Goal: Task Accomplishment & Management: Complete application form

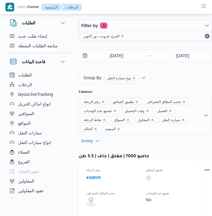
select select "ar"
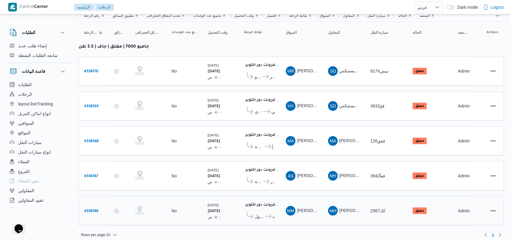
click at [92, 210] on b "# 336166" at bounding box center [91, 212] width 14 height 4
select select "ar"
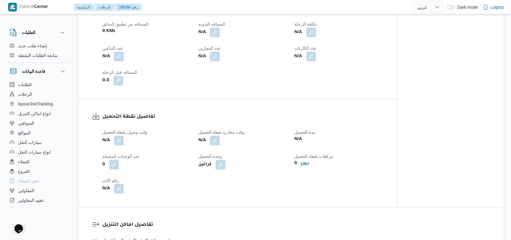
scroll to position [362, 0]
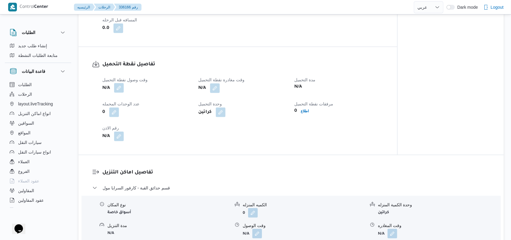
click at [117, 91] on button "button" at bounding box center [119, 88] width 10 height 10
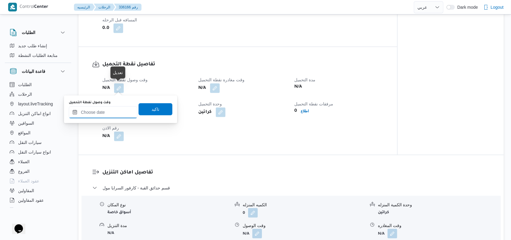
click at [109, 115] on input "وقت وصول نفطة التحميل" at bounding box center [103, 113] width 68 height 12
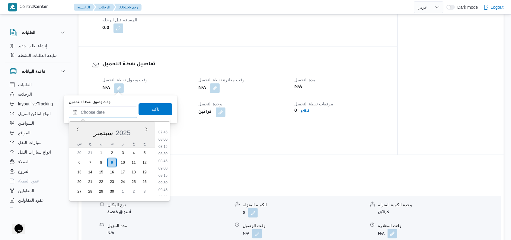
scroll to position [169, 0]
click at [166, 191] on li "08:00" at bounding box center [163, 193] width 14 height 6
type input "٠٩/٠٩/٢٠٢٥ ٠٨:٠٠"
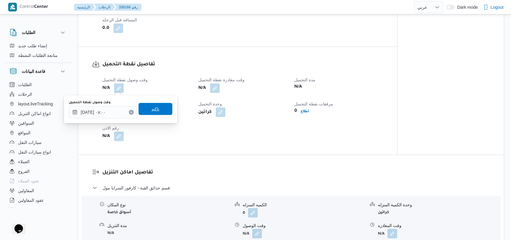
click at [152, 109] on span "تاكيد" at bounding box center [155, 109] width 8 height 7
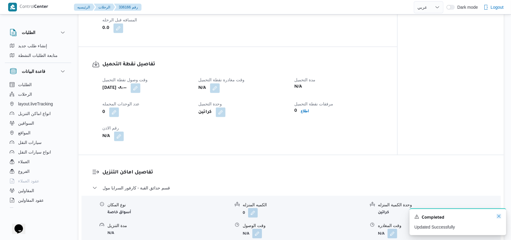
click at [211, 216] on icon "Dismiss toast" at bounding box center [498, 216] width 3 height 3
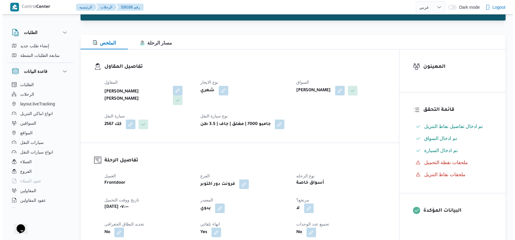
scroll to position [0, 0]
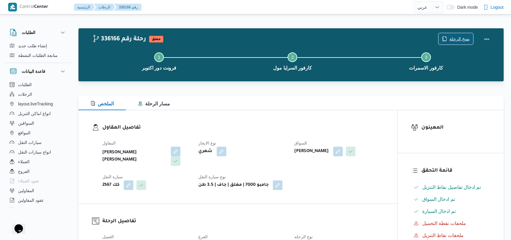
click at [211, 41] on span "نسخ الرحلة" at bounding box center [459, 38] width 20 height 7
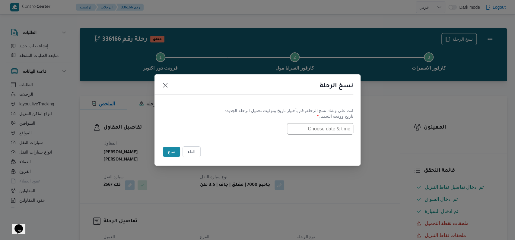
click at [211, 132] on input "text" at bounding box center [320, 128] width 66 height 11
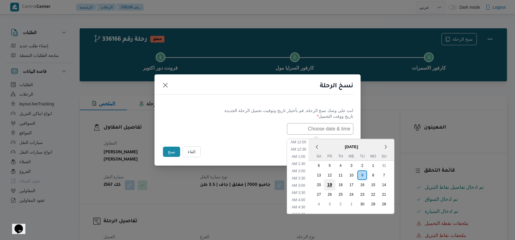
scroll to position [125, 0]
click at [211, 175] on div "10" at bounding box center [350, 175] width 11 height 11
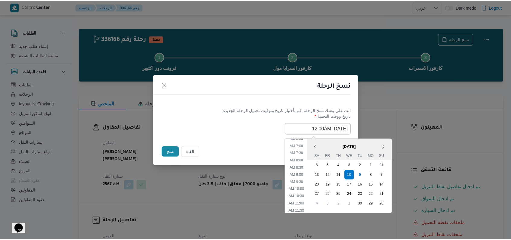
scroll to position [85, 0]
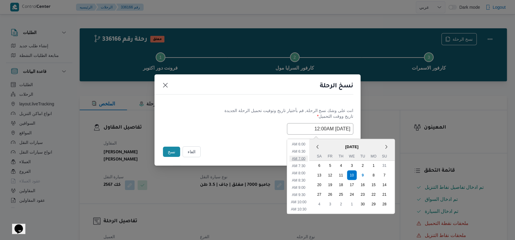
click at [211, 159] on li "7:00 AM" at bounding box center [298, 159] width 18 height 6
type input "10/09/2025 7:00AM"
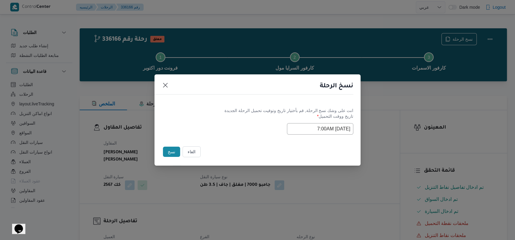
click at [211, 127] on div "Selected date: Wednesday, September 10th, 2025 at 7:00 AM 10/09/2025 7:00AM" at bounding box center [258, 128] width 192 height 11
click at [171, 149] on button "نسخ" at bounding box center [171, 152] width 17 height 10
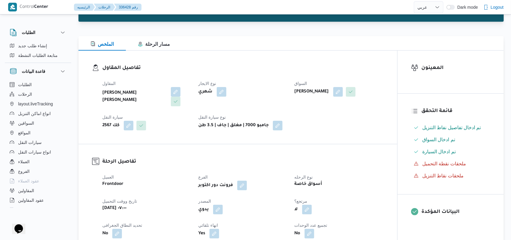
scroll to position [121, 0]
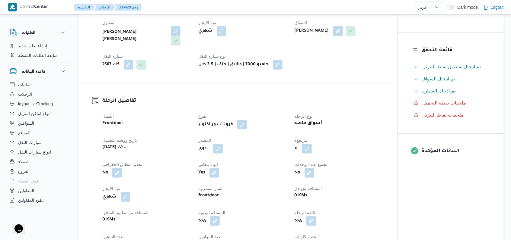
select select "ar"
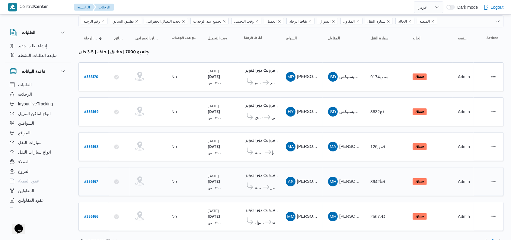
scroll to position [52, 0]
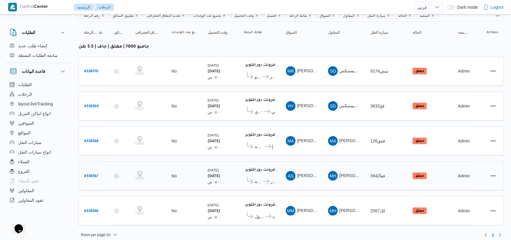
click at [93, 175] on b "# 336167" at bounding box center [91, 177] width 14 height 4
select select "ar"
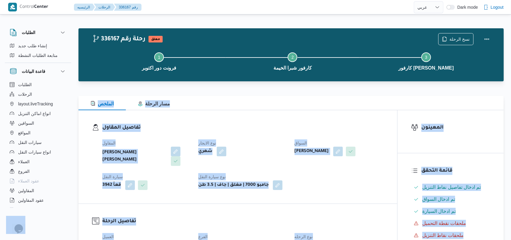
click at [211, 134] on dl "تفاصيل المقاول المقاول محمد حسني محمد ابراهيم نوع الايجار شهري السواق احمد سعد …" at bounding box center [242, 157] width 281 height 66
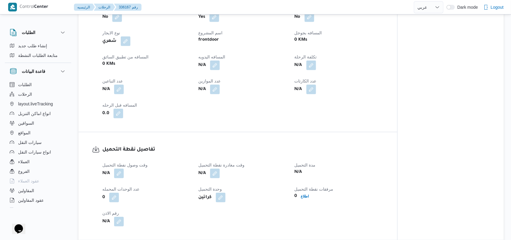
scroll to position [322, 0]
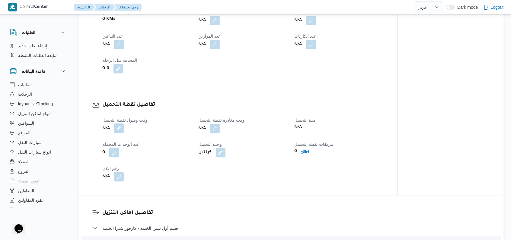
click at [117, 131] on button "button" at bounding box center [119, 129] width 10 height 10
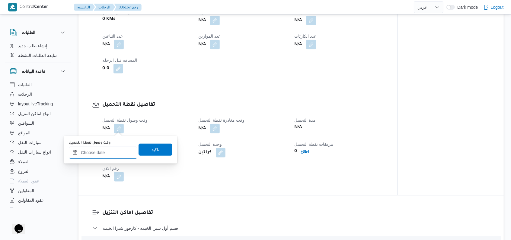
click at [110, 150] on input "وقت وصول نفطة التحميل" at bounding box center [103, 153] width 68 height 12
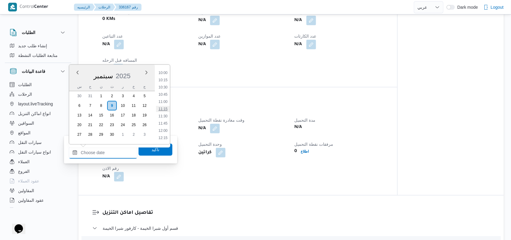
scroll to position [209, 0]
click at [164, 94] on li "08:00" at bounding box center [163, 96] width 14 height 6
type input "٠٩/٠٩/٢٠٢٥ ٠٨:٠٠"
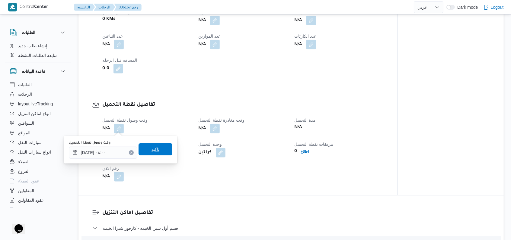
click at [159, 151] on span "تاكيد" at bounding box center [155, 150] width 34 height 12
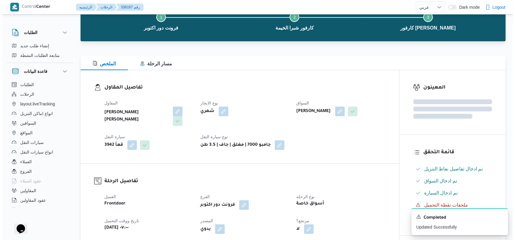
scroll to position [0, 0]
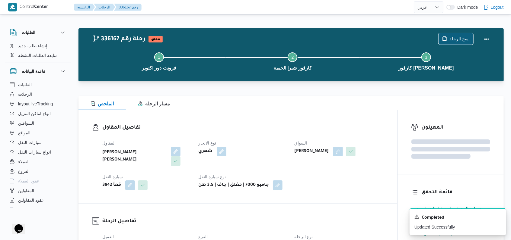
click at [211, 37] on span "نسخ الرحلة" at bounding box center [459, 38] width 20 height 7
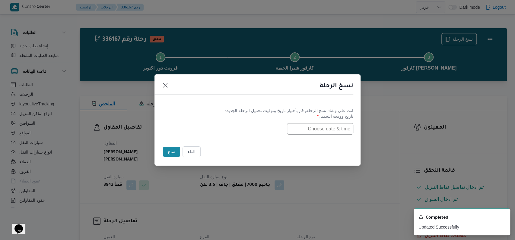
click at [211, 132] on input "text" at bounding box center [320, 128] width 66 height 11
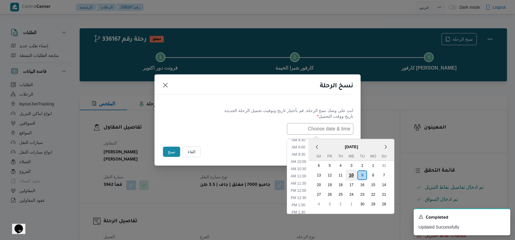
click at [211, 177] on div "10" at bounding box center [350, 175] width 11 height 11
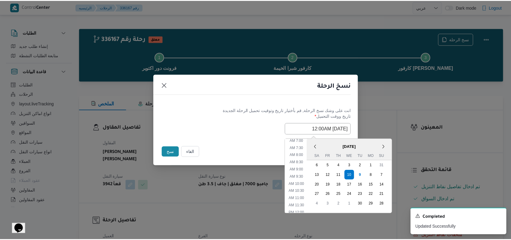
scroll to position [85, 0]
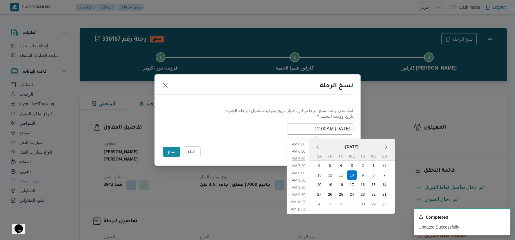
click at [211, 156] on li "7:00 AM" at bounding box center [298, 159] width 18 height 6
type input "10/09/2025 7:00AM"
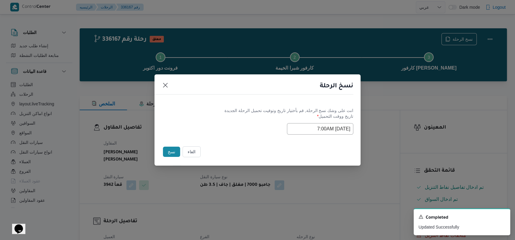
click at [211, 134] on div "Selected date: Wednesday, September 10th, 2025 at 7:00 AM 10/09/2025 7:00AM" at bounding box center [258, 128] width 192 height 11
click at [169, 157] on button "نسخ" at bounding box center [171, 152] width 17 height 10
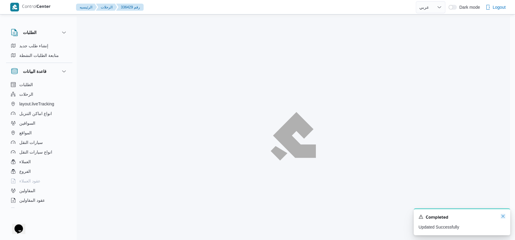
click at [211, 216] on icon "Dismiss toast" at bounding box center [503, 216] width 5 height 5
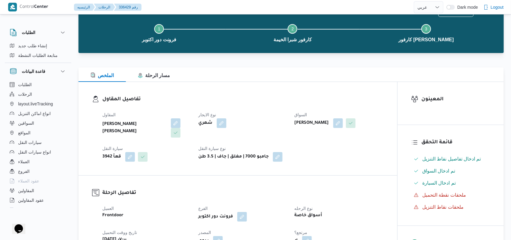
scroll to position [121, 0]
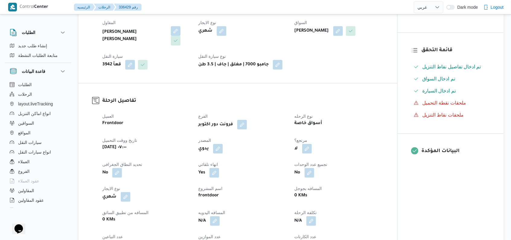
select select "ar"
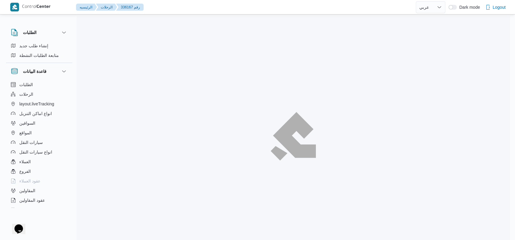
select select "ar"
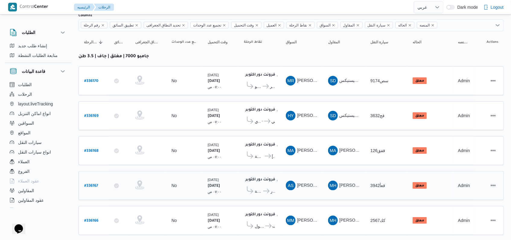
scroll to position [52, 0]
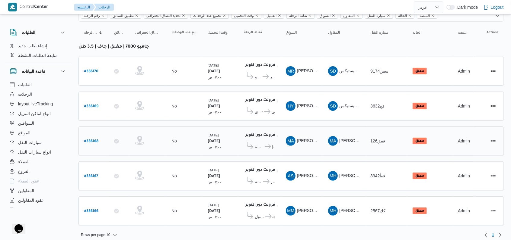
click at [91, 140] on b "# 336168" at bounding box center [91, 142] width 14 height 4
select select "ar"
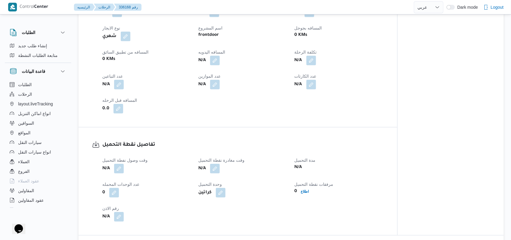
scroll to position [362, 0]
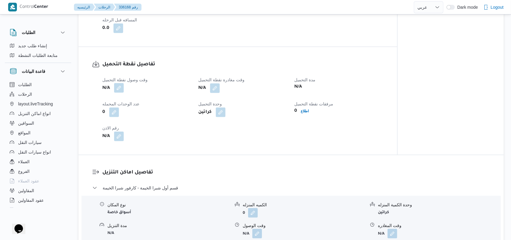
click at [119, 91] on button "button" at bounding box center [119, 88] width 10 height 10
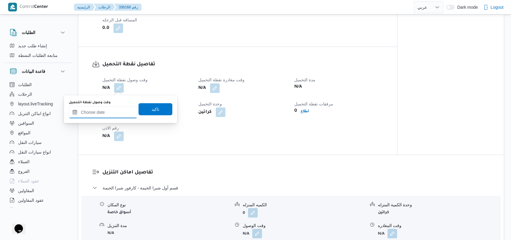
click at [112, 111] on input "وقت وصول نفطة التحميل" at bounding box center [103, 113] width 68 height 12
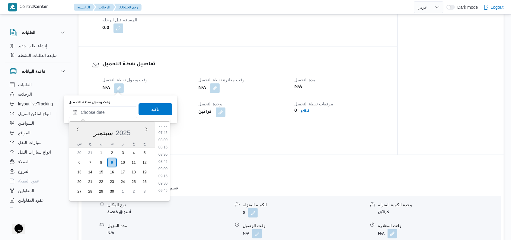
scroll to position [209, 0]
click at [164, 151] on li "08:00" at bounding box center [163, 153] width 14 height 6
type input "٠٩/٠٩/٢٠٢٥ ٠٨:٠٠"
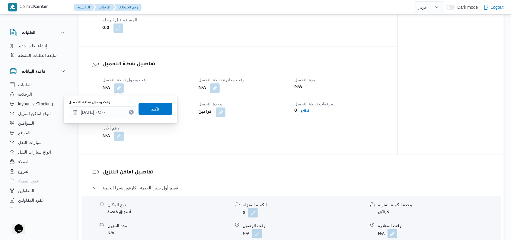
click at [159, 113] on span "تاكيد" at bounding box center [155, 109] width 34 height 12
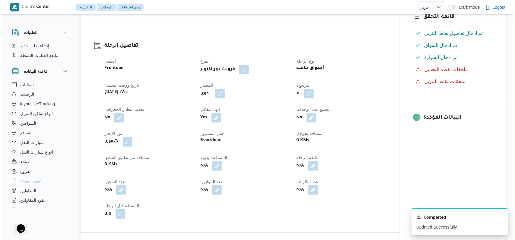
scroll to position [0, 0]
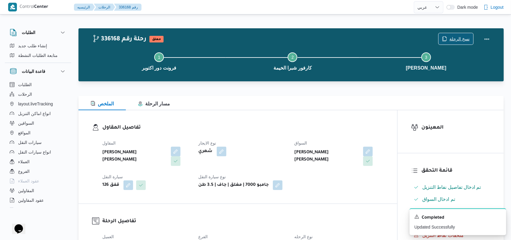
click at [211, 39] on span "نسخ الرحلة" at bounding box center [459, 38] width 20 height 7
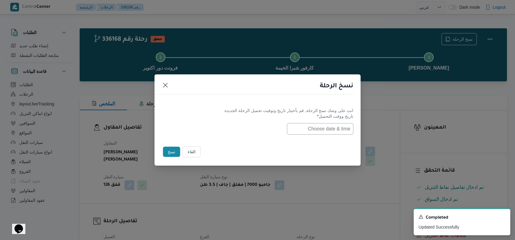
click at [211, 123] on input "text" at bounding box center [320, 128] width 66 height 11
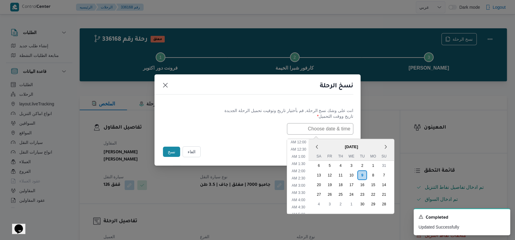
scroll to position [125, 0]
click at [211, 174] on div "10" at bounding box center [350, 175] width 11 height 11
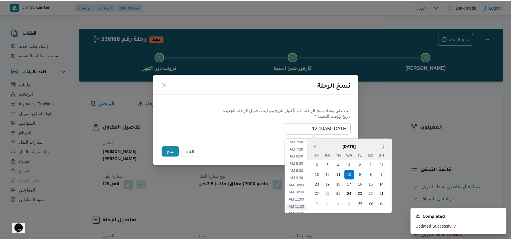
scroll to position [85, 0]
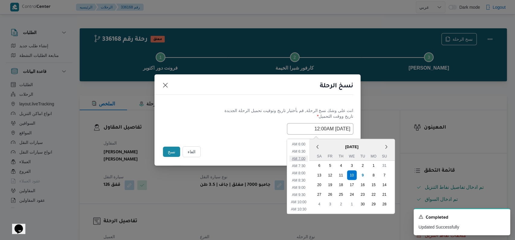
click at [211, 160] on li "7:00 AM" at bounding box center [298, 159] width 18 height 6
type input "10/09/2025 7:00AM"
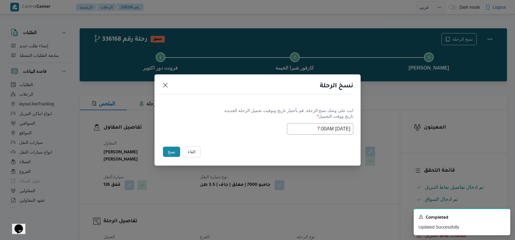
click at [211, 124] on div "Selected date: Wednesday, September 10th, 2025 at 7:00 AM 10/09/2025 7:00AM" at bounding box center [258, 128] width 192 height 11
click at [166, 151] on button "نسخ" at bounding box center [171, 152] width 17 height 10
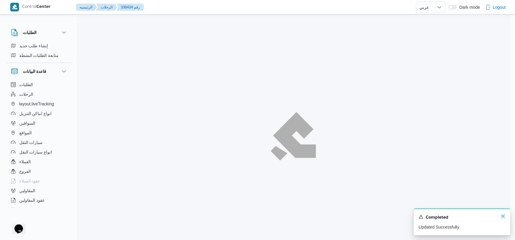
click at [211, 216] on icon "Dismiss toast" at bounding box center [503, 216] width 5 height 5
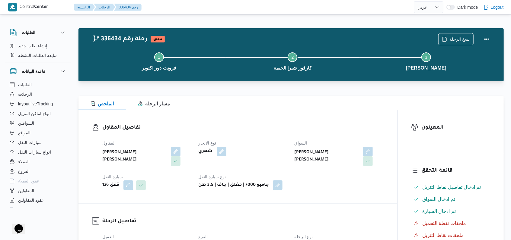
select select "ar"
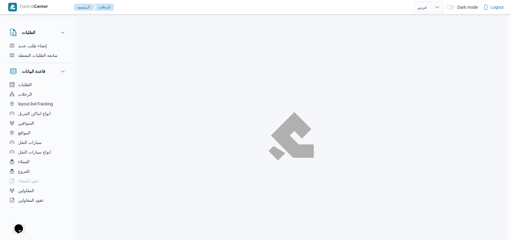
scroll to position [36, 0]
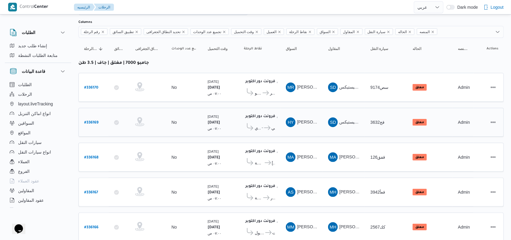
click at [92, 121] on b "# 336169" at bounding box center [91, 123] width 14 height 4
select select "ar"
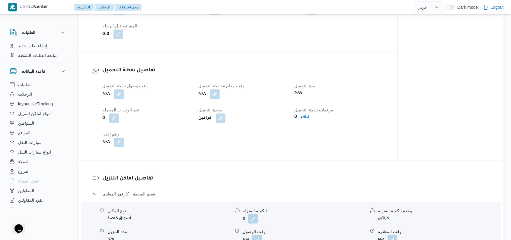
scroll to position [357, 0]
click at [120, 88] on span at bounding box center [117, 93] width 13 height 10
click at [118, 93] on button "button" at bounding box center [119, 93] width 10 height 10
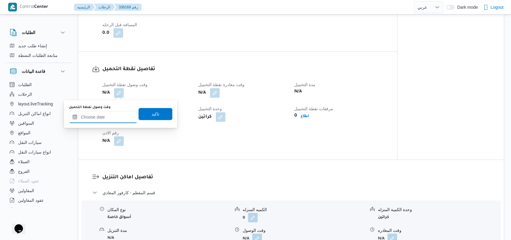
click at [107, 117] on input "وقت وصول نفطة التحميل" at bounding box center [103, 117] width 68 height 12
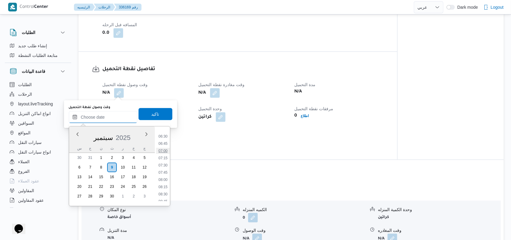
scroll to position [169, 0]
click at [166, 166] on li "07:00" at bounding box center [163, 169] width 14 height 6
type input "٠٩/٠٩/٢٠٢٥ ٠٧:٠٠"
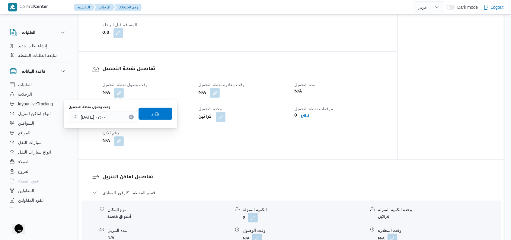
click at [157, 110] on span "تاكيد" at bounding box center [155, 114] width 34 height 12
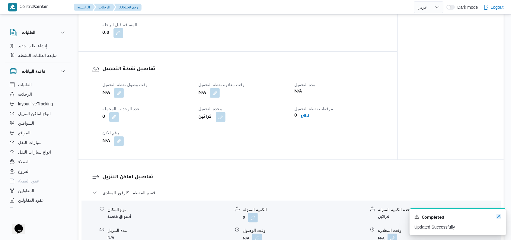
click at [211, 216] on icon "Dismiss toast" at bounding box center [498, 216] width 5 height 5
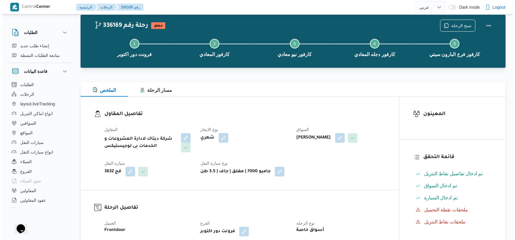
scroll to position [0, 0]
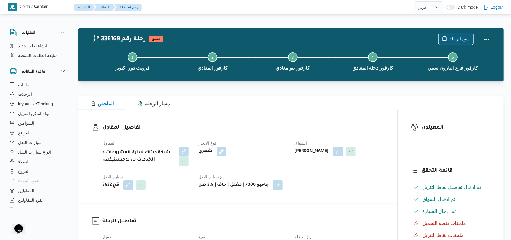
click at [211, 39] on span "نسخ الرحلة" at bounding box center [459, 38] width 20 height 7
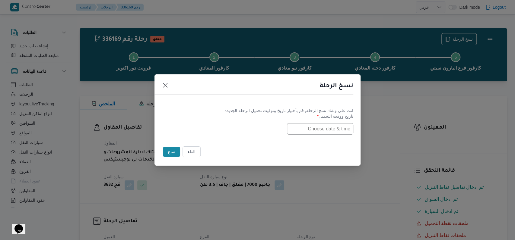
click at [211, 131] on input "text" at bounding box center [320, 128] width 66 height 11
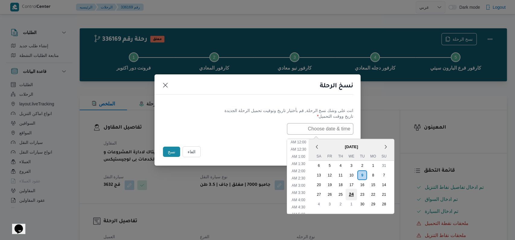
scroll to position [125, 0]
click at [211, 176] on div "10" at bounding box center [350, 175] width 11 height 11
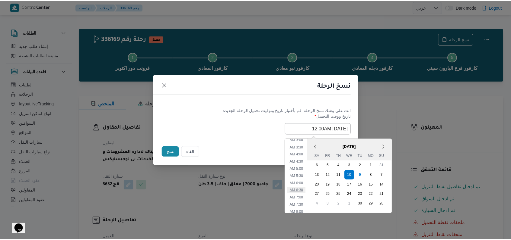
scroll to position [45, 0]
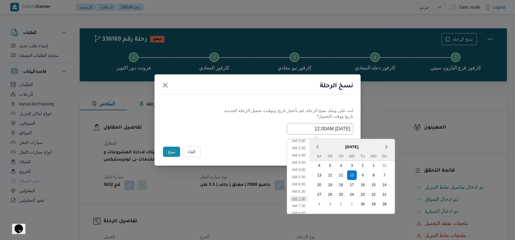
click at [211, 197] on li "7:00 AM" at bounding box center [298, 199] width 18 height 6
type input "10/09/2025 7:00AM"
click at [211, 197] on div "نسخ الرحلة انت على وشك نسخ الرحلة, قم بأختيار تاريخ وتوقيت تحميل الرحلة الجديدة…" at bounding box center [257, 120] width 515 height 240
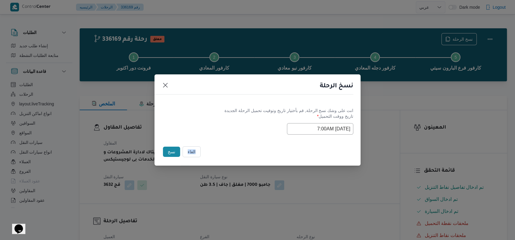
click at [211, 148] on footer "الغاء نسخ" at bounding box center [258, 151] width 192 height 13
click at [170, 151] on button "نسخ" at bounding box center [171, 152] width 17 height 10
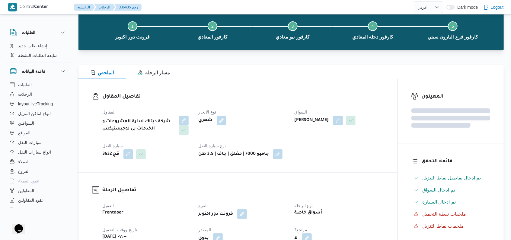
scroll to position [121, 0]
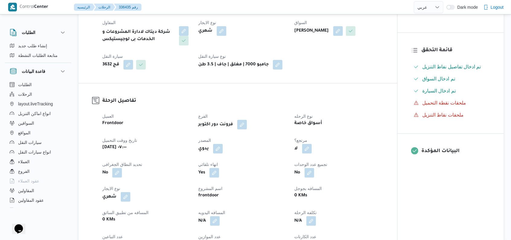
select select "ar"
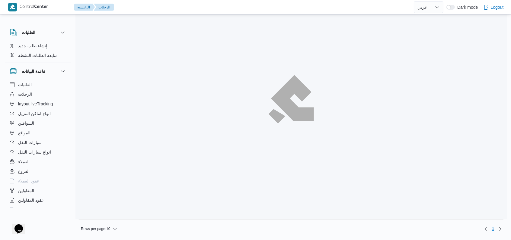
scroll to position [36, 0]
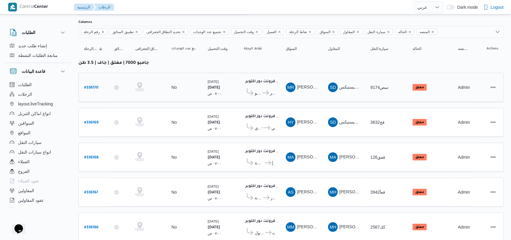
click at [97, 86] on b "# 336170" at bounding box center [91, 88] width 14 height 4
select select "ar"
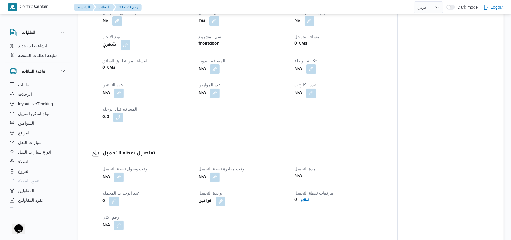
scroll to position [317, 0]
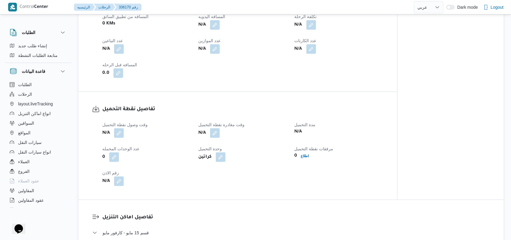
click at [119, 126] on span "وقت وصول نفطة التحميل" at bounding box center [124, 125] width 45 height 5
click at [119, 132] on button "button" at bounding box center [119, 133] width 10 height 10
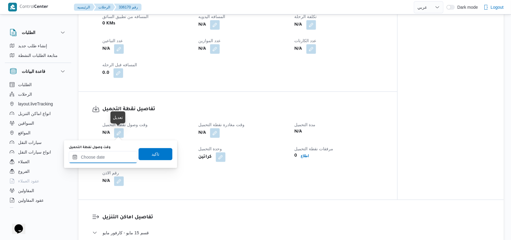
click at [111, 159] on input "وقت وصول نفطة التحميل" at bounding box center [103, 157] width 68 height 12
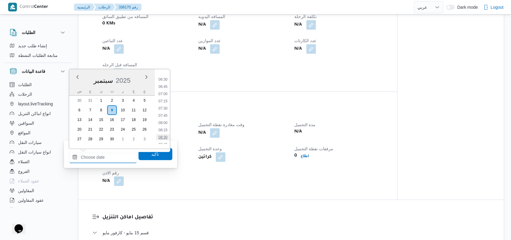
scroll to position [169, 0]
click at [165, 108] on li "07:00" at bounding box center [163, 111] width 14 height 6
type input "٠٩/٠٩/٢٠٢٥ ٠٧:٠٠"
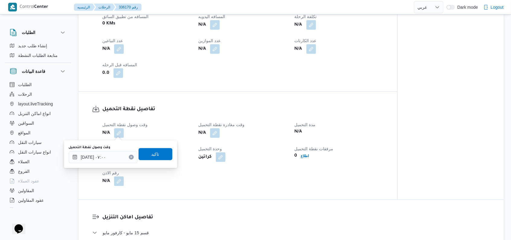
click at [159, 161] on div "وقت وصول نفطة التحميل ٠٩/٠٩/٢٠٢٥ ٠٧:٠٠ تاكيد" at bounding box center [120, 154] width 105 height 19
click at [163, 154] on span "تاكيد" at bounding box center [155, 154] width 34 height 12
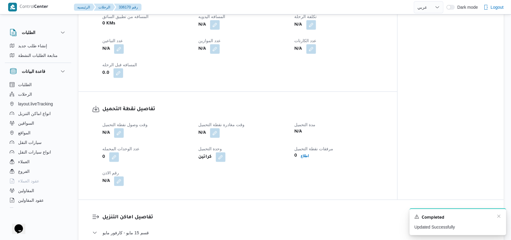
click at [211, 216] on div "A new notification appears Completed Updated Successfully" at bounding box center [457, 222] width 97 height 27
click at [211, 216] on icon "Dismiss toast" at bounding box center [498, 216] width 5 height 5
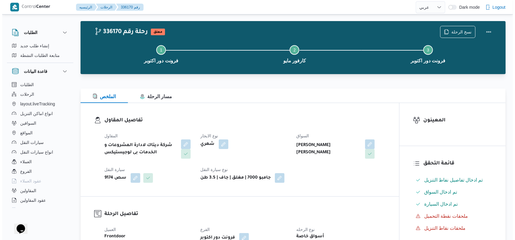
scroll to position [0, 0]
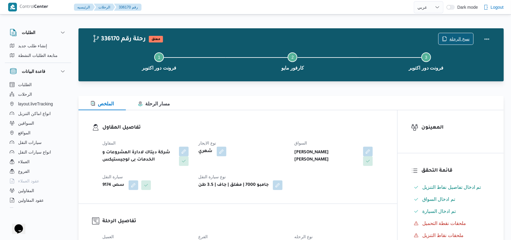
click at [211, 41] on span "نسخ الرحلة" at bounding box center [459, 38] width 20 height 7
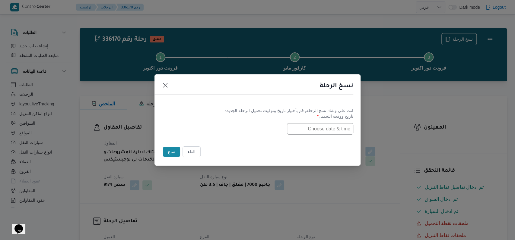
click at [211, 121] on label "تاريخ ووقت التحميل *" at bounding box center [258, 118] width 192 height 9
click at [211, 126] on input "text" at bounding box center [320, 128] width 66 height 11
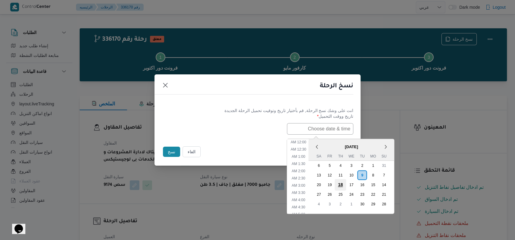
scroll to position [125, 0]
click at [211, 177] on div "10" at bounding box center [350, 175] width 11 height 11
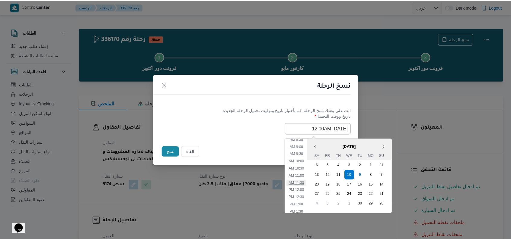
scroll to position [85, 0]
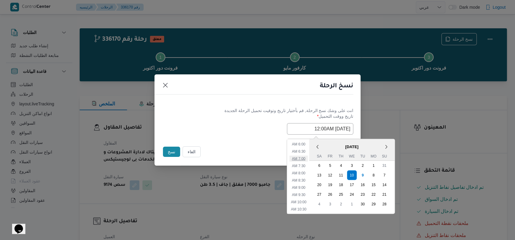
click at [211, 160] on li "7:00 AM" at bounding box center [298, 159] width 18 height 6
type input "10/09/2025 7:00AM"
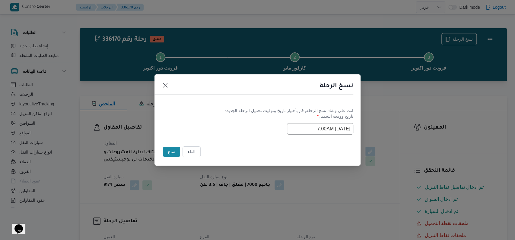
click at [168, 151] on button "نسخ" at bounding box center [171, 152] width 17 height 10
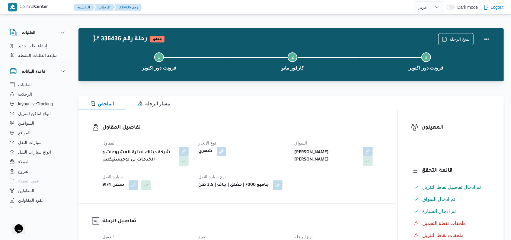
select select "ar"
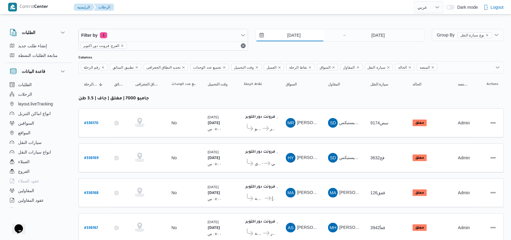
click at [211, 37] on input "9/9/2025" at bounding box center [290, 35] width 68 height 12
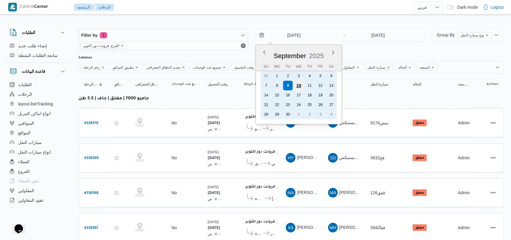
click at [211, 85] on div "10" at bounding box center [298, 85] width 11 height 11
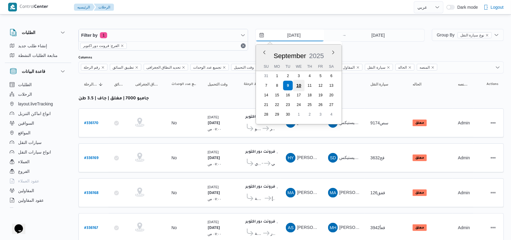
type input "10/9/2025"
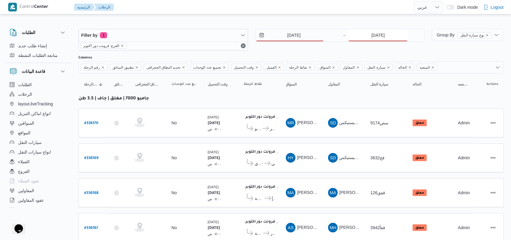
click at [211, 38] on input "9/9/2025" at bounding box center [378, 35] width 60 height 12
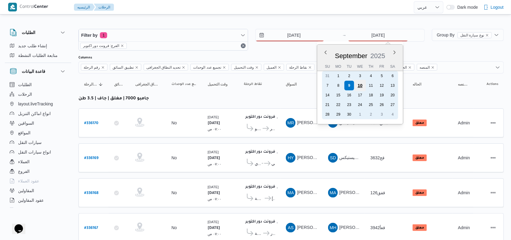
click at [211, 85] on div "10" at bounding box center [359, 85] width 11 height 11
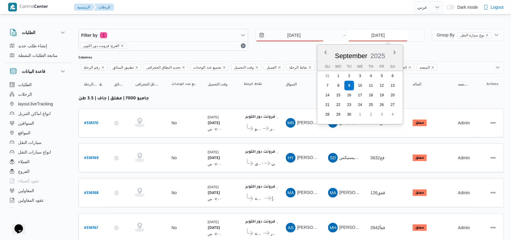
type input "10/9/2025"
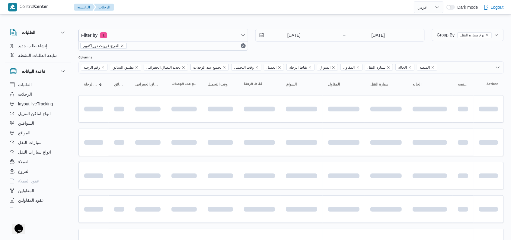
click at [211, 48] on div "10/9/2025 → 10/9/2025" at bounding box center [340, 40] width 170 height 22
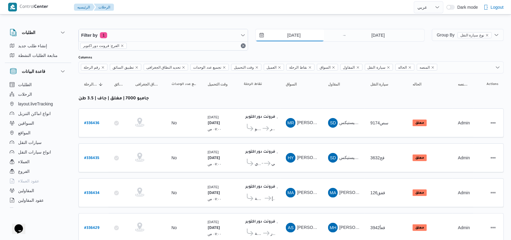
click at [211, 33] on input "10/9/2025" at bounding box center [290, 35] width 68 height 12
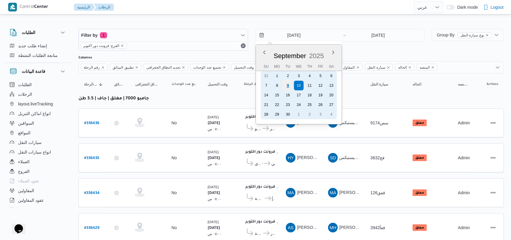
click at [211, 84] on div "9" at bounding box center [287, 85] width 11 height 11
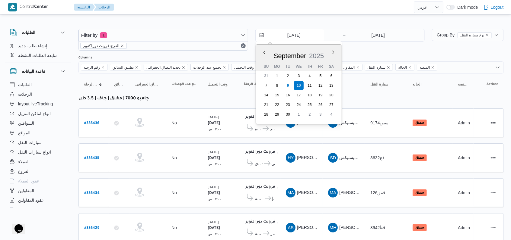
type input "9/9/2025"
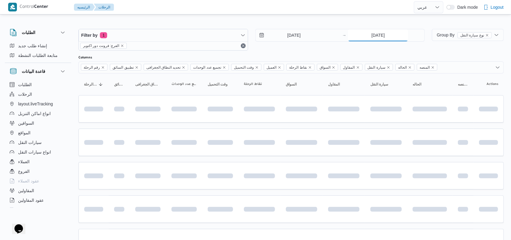
click at [211, 37] on input "10/9/2025" at bounding box center [378, 35] width 60 height 12
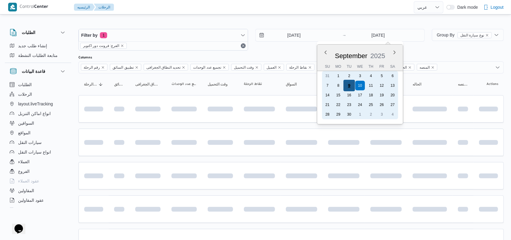
click at [211, 87] on div "9" at bounding box center [348, 85] width 11 height 11
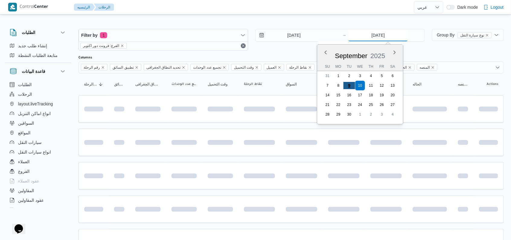
type input "9/9/2025"
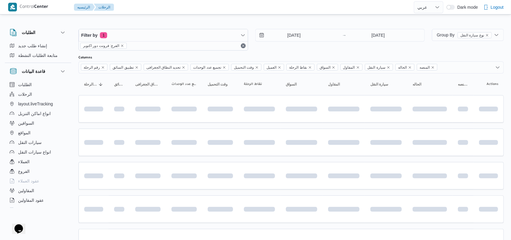
click at [211, 48] on div "9/9/2025 → 9/9/2025" at bounding box center [340, 40] width 170 height 22
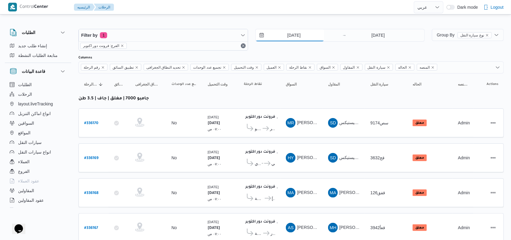
click at [211, 37] on input "9/9/2025" at bounding box center [290, 35] width 68 height 12
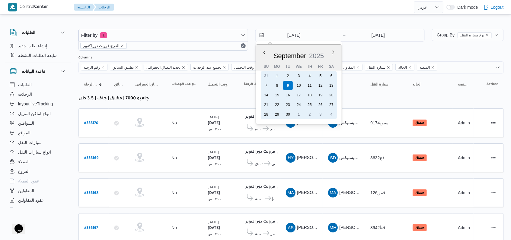
click at [211, 87] on div "8" at bounding box center [277, 86] width 10 height 10
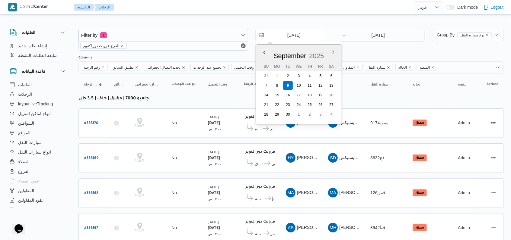
type input "8/9/2025"
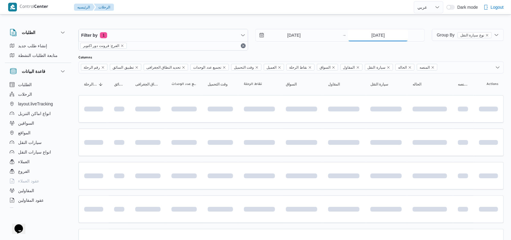
click at [211, 33] on input "9/9/2025" at bounding box center [378, 35] width 60 height 12
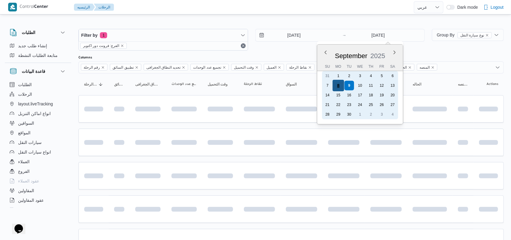
click at [211, 83] on div "8" at bounding box center [338, 85] width 11 height 11
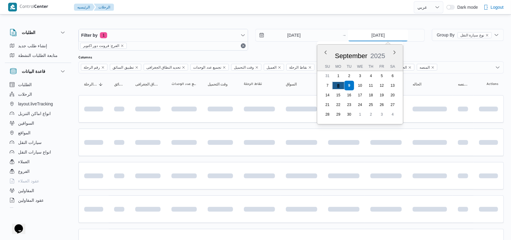
type input "8/9/2025"
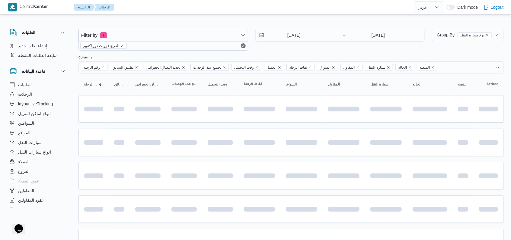
click at [211, 49] on div "8/9/2025 → 8/9/2025" at bounding box center [340, 40] width 170 height 22
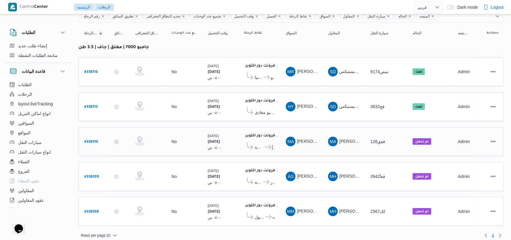
scroll to position [52, 0]
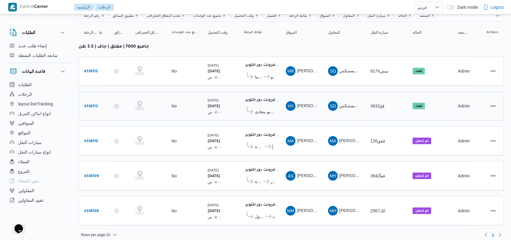
click at [96, 106] on b "# 336113" at bounding box center [91, 107] width 14 height 4
select select "ar"
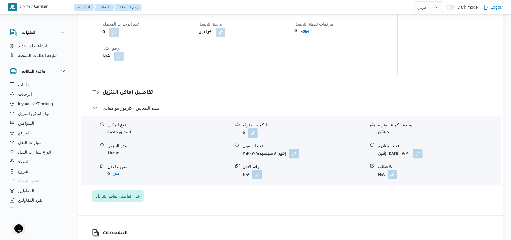
scroll to position [438, 0]
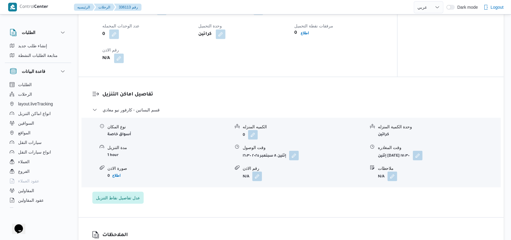
click at [142, 115] on div "قسم البساتين - كارفور نيو معادي" at bounding box center [291, 112] width 398 height 11
click at [145, 108] on span "قسم البساتين - كارفور نيو معادي" at bounding box center [131, 110] width 57 height 7
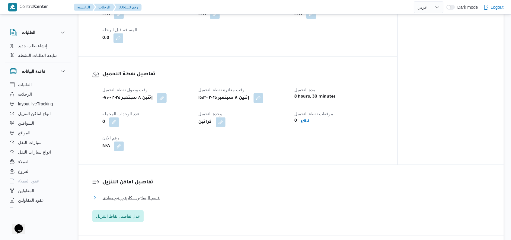
scroll to position [398, 0]
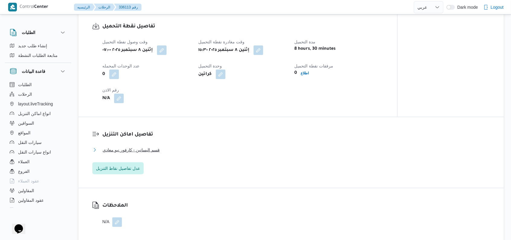
click at [154, 147] on span "قسم البساتين - كارفور نيو معادي" at bounding box center [131, 150] width 57 height 7
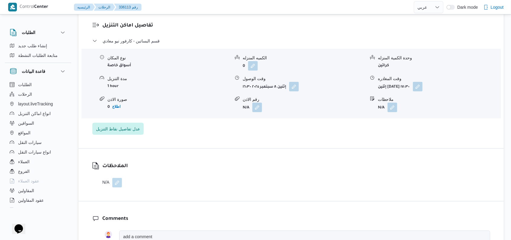
scroll to position [518, 0]
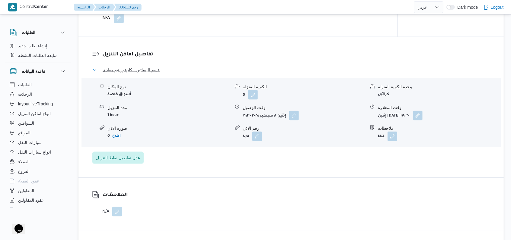
click at [145, 67] on span "قسم البساتين - كارفور نيو معادي" at bounding box center [131, 69] width 57 height 7
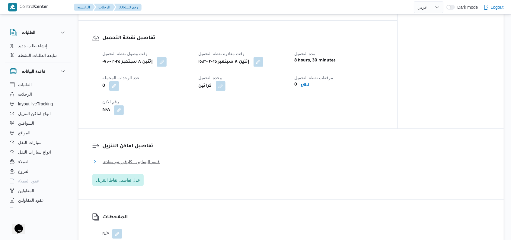
scroll to position [402, 0]
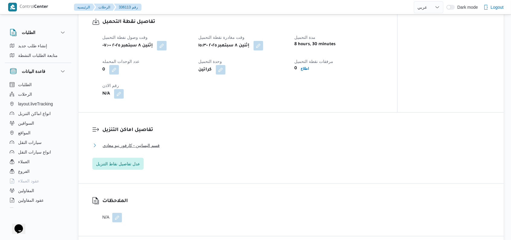
click at [163, 145] on button "قسم البساتين - كارفور نيو معادي" at bounding box center [291, 145] width 398 height 7
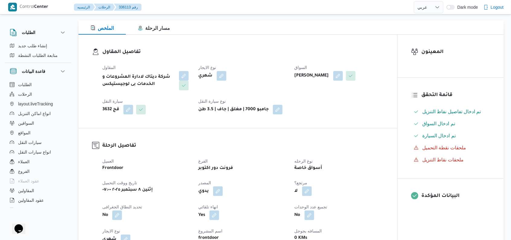
scroll to position [0, 0]
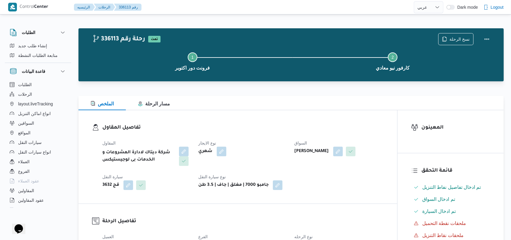
select select "ar"
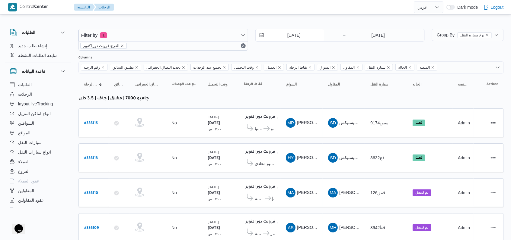
click at [211, 33] on input "8/9/2025" at bounding box center [290, 35] width 68 height 12
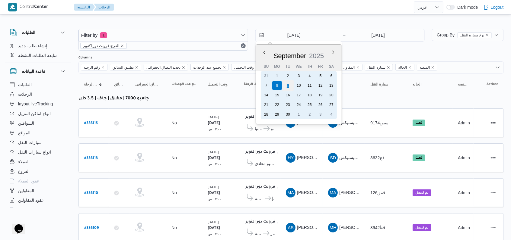
click at [211, 87] on div "9" at bounding box center [287, 85] width 11 height 11
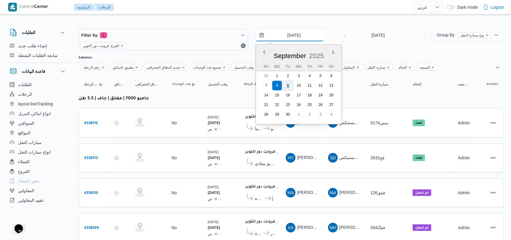
type input "9/9/2025"
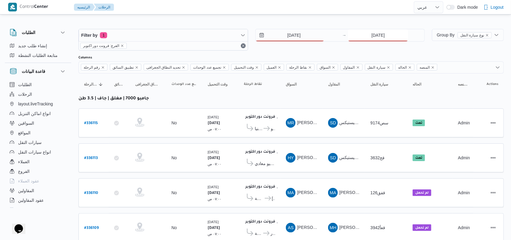
click at [211, 40] on input "8/9/2025" at bounding box center [378, 35] width 60 height 12
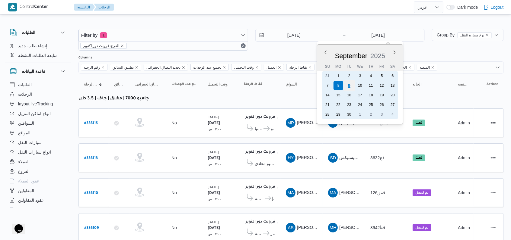
click at [211, 88] on div "9" at bounding box center [348, 85] width 11 height 11
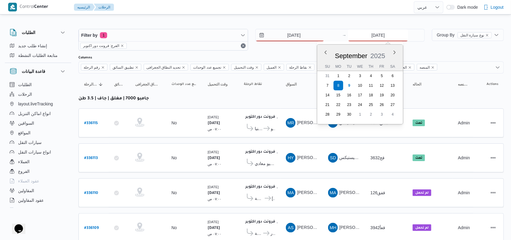
type input "9/9/2025"
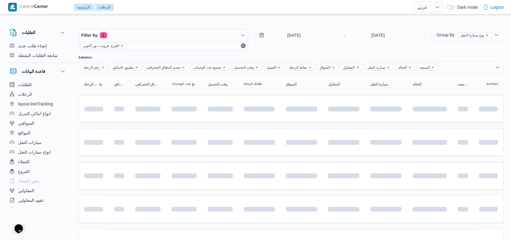
click at [211, 49] on div "9/9/2025 → 9/9/2025" at bounding box center [340, 40] width 170 height 22
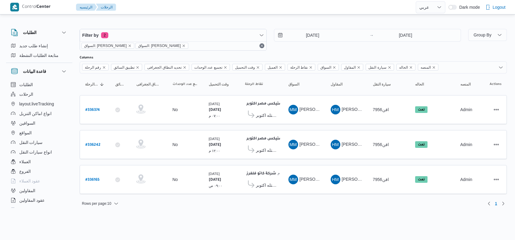
select select "ar"
click at [86, 179] on b "# 336165" at bounding box center [92, 180] width 14 height 4
select select "ar"
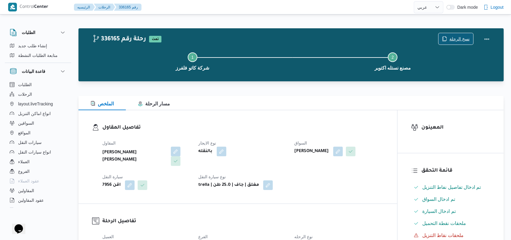
click at [450, 37] on span "نسخ الرحلة" at bounding box center [459, 38] width 20 height 7
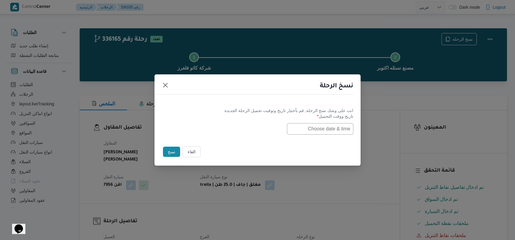
click at [329, 129] on input "text" at bounding box center [320, 128] width 66 height 11
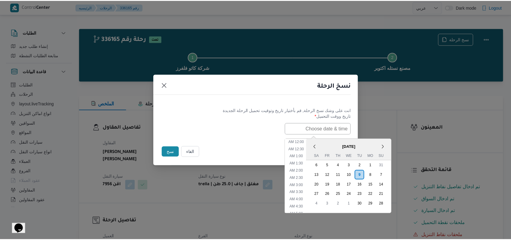
scroll to position [125, 0]
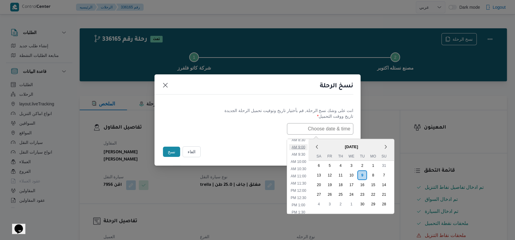
click at [304, 148] on li "9:00 AM" at bounding box center [298, 147] width 18 height 6
type input "09/09/2025 9:00AM"
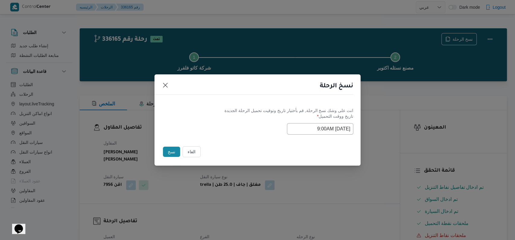
click at [168, 151] on button "نسخ" at bounding box center [171, 152] width 17 height 10
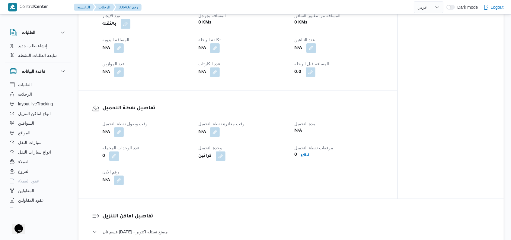
scroll to position [322, 0]
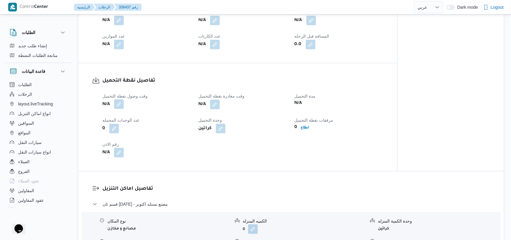
click at [120, 100] on button "button" at bounding box center [119, 105] width 10 height 10
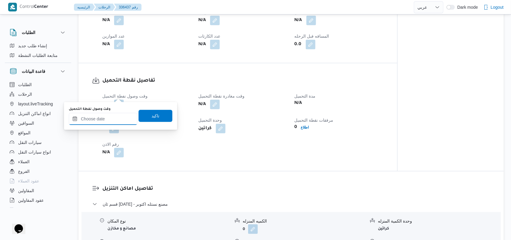
click at [115, 121] on input "وقت وصول نفطة التحميل" at bounding box center [103, 119] width 68 height 12
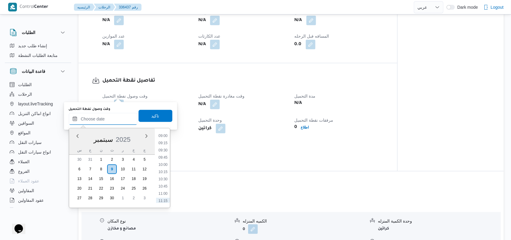
scroll to position [249, 0]
click at [164, 148] on li "09:00" at bounding box center [163, 148] width 14 height 6
type input "٠٩/٠٩/٢٠٢٥ ٠٩:٠٠"
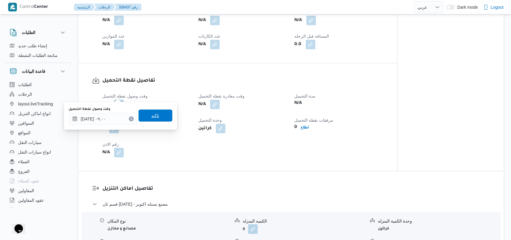
click at [158, 112] on span "تاكيد" at bounding box center [155, 116] width 34 height 12
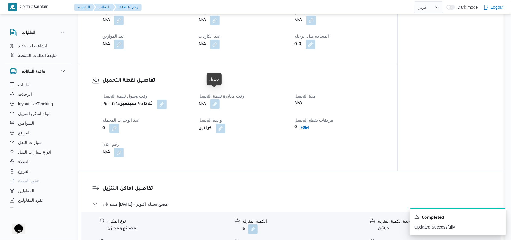
click at [217, 100] on button "button" at bounding box center [215, 105] width 10 height 10
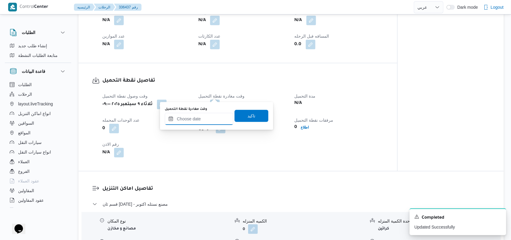
click at [208, 117] on input "وقت مغادرة نقطة التحميل" at bounding box center [199, 119] width 68 height 12
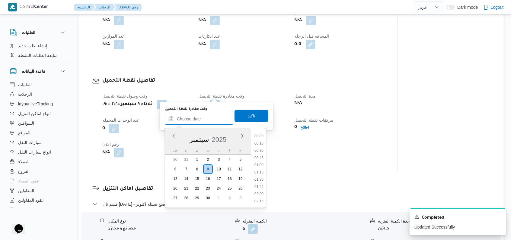
scroll to position [289, 0]
click at [305, 144] on div "وقت وصول نفطة التحميل ثلاثاء ٩ سبتمبر ٢٠٢٥ ٠٩:٠٠ وقت مغادرة نقطة التحميل N/A مد…" at bounding box center [243, 125] width 288 height 72
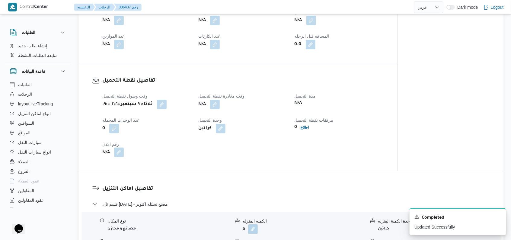
click at [123, 148] on button "button" at bounding box center [119, 153] width 10 height 10
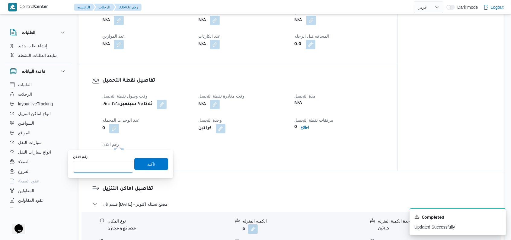
click at [111, 169] on input "رقم الاذن" at bounding box center [103, 167] width 60 height 12
type input "08461"
click at [149, 162] on span "تاكيد" at bounding box center [151, 164] width 8 height 7
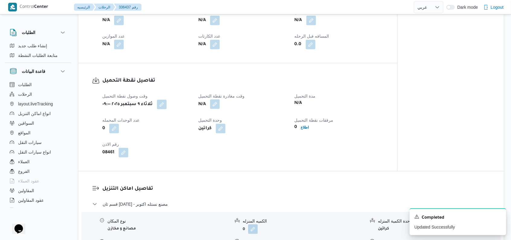
click at [215, 100] on button "button" at bounding box center [215, 105] width 10 height 10
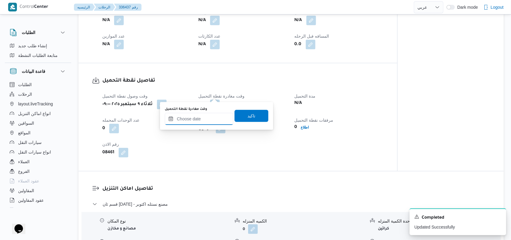
click at [210, 115] on input "وقت مغادرة نقطة التحميل" at bounding box center [199, 119] width 68 height 12
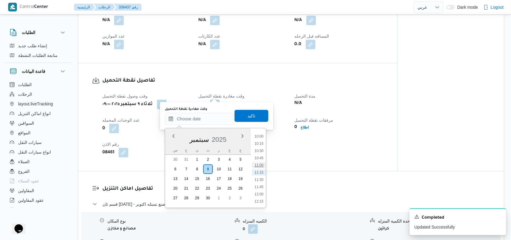
click at [261, 164] on li "11:00" at bounding box center [259, 166] width 14 height 6
type input "٠٩/٠٩/٢٠٢٥ ١١:٠٠"
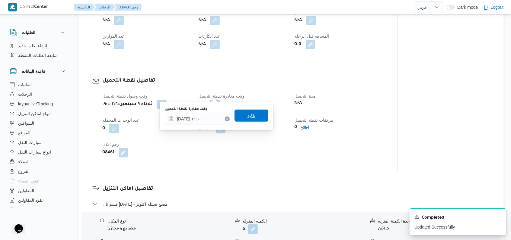
click at [258, 116] on span "تاكيد" at bounding box center [251, 116] width 34 height 12
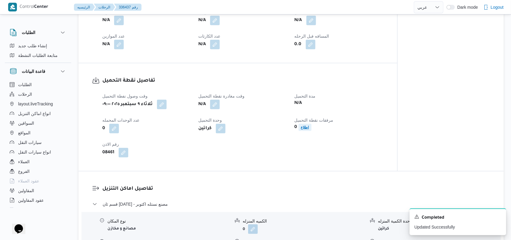
click at [308, 126] on b "اطلاع" at bounding box center [305, 128] width 8 height 4
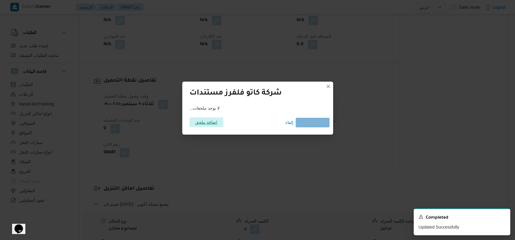
click at [205, 120] on span "اضافة ملحق" at bounding box center [206, 123] width 22 height 10
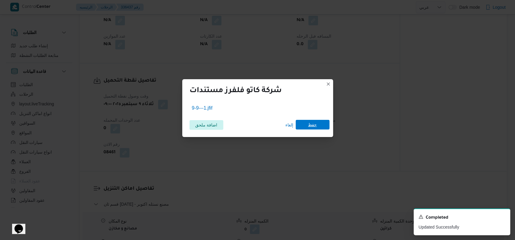
click at [327, 129] on span "حفظ" at bounding box center [313, 125] width 34 height 10
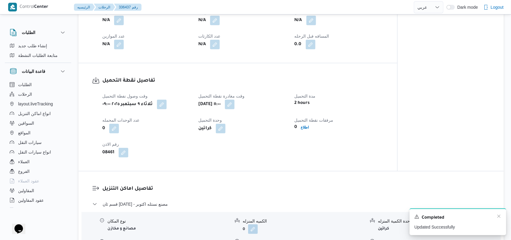
click at [503, 218] on div "A new notification appears Completed Updated Successfully" at bounding box center [457, 222] width 97 height 27
click at [501, 217] on icon "Dismiss toast" at bounding box center [498, 216] width 5 height 5
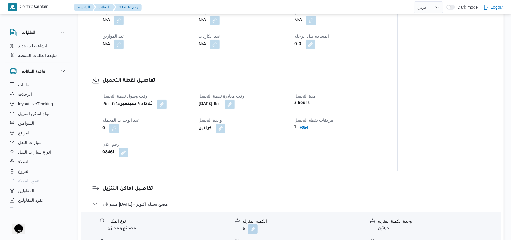
click at [284, 174] on div "تفاصيل اماكن التنزيل قسم ثان 6 أكتوبر - مصنع نستله اكتوبر نوع المكان مصانع و مخ…" at bounding box center [290, 242] width 425 height 141
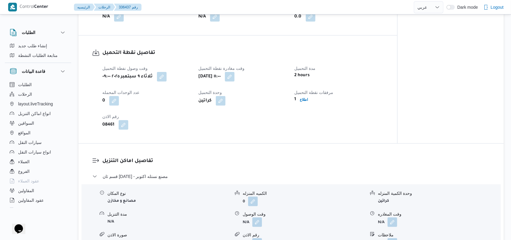
scroll to position [362, 0]
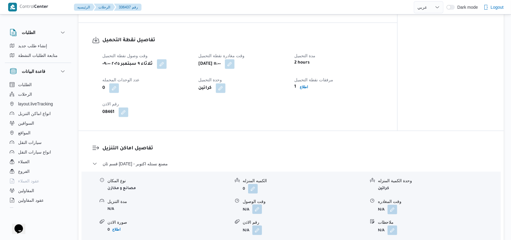
click at [257, 205] on button "button" at bounding box center [257, 210] width 10 height 10
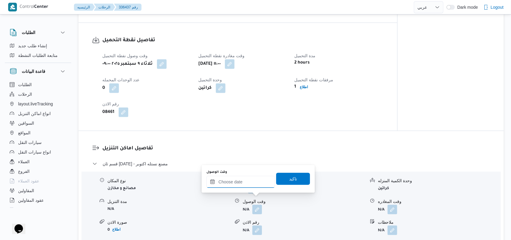
click at [249, 177] on div at bounding box center [240, 182] width 68 height 12
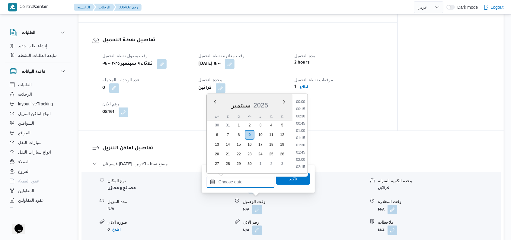
scroll to position [289, 0]
click at [304, 146] on li "11:30" at bounding box center [301, 146] width 14 height 6
type input "٠٩/٠٩/٢٠٢٥ ١١:٣٠"
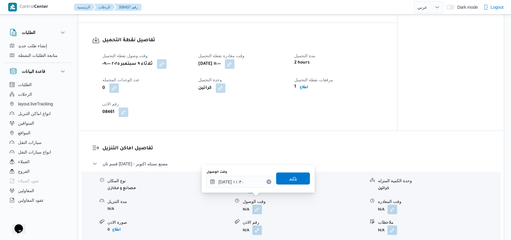
click at [288, 185] on span "تاكيد" at bounding box center [293, 179] width 34 height 12
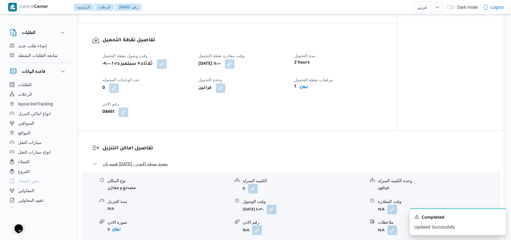
click at [161, 161] on span "قسم ثان 6 أكتوبر - مصنع نستله اكتوبر" at bounding box center [135, 164] width 65 height 7
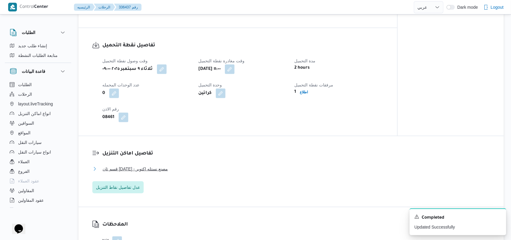
scroll to position [362, 0]
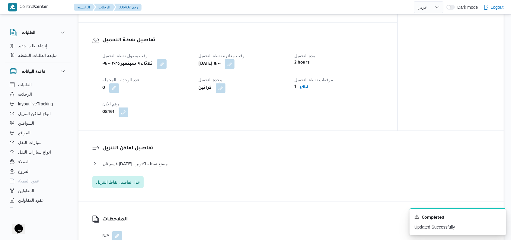
click at [135, 180] on div "تفاصيل اماكن التنزيل قسم ثان 6 أكتوبر - مصنع نستله اكتوبر نوع المكان مصانع و مخ…" at bounding box center [290, 166] width 425 height 71
click at [135, 177] on span "عدل تفاصيل نقاط التنزيل" at bounding box center [117, 182] width 51 height 12
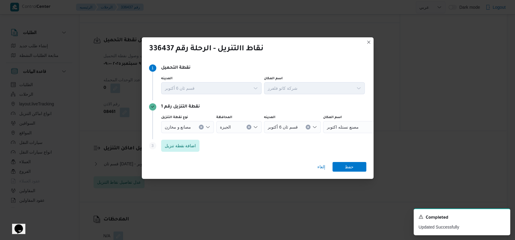
click at [328, 135] on div "نقطة التنزيل رقم 1 نوع نقطة التنزيل مصانع و مخازن المحافظة الجيزة المدينه قسم ث…" at bounding box center [257, 119] width 217 height 39
click at [333, 131] on div "مصنع نستله اكتوبر" at bounding box center [360, 127] width 75 height 12
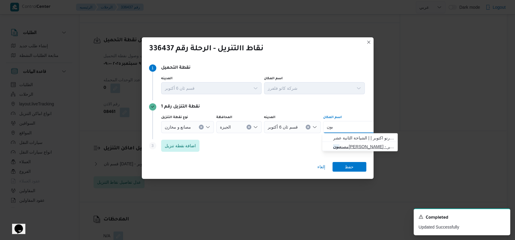
type input "بون"
click at [352, 147] on span "مصنع بون جورنو لوجستيك - اكتوبر | Bonjorno New Coffe Factory | null" at bounding box center [363, 146] width 61 height 7
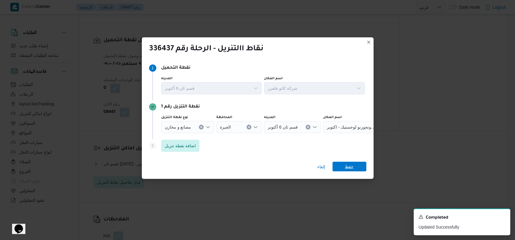
click at [352, 167] on span "حفظ" at bounding box center [349, 167] width 9 height 10
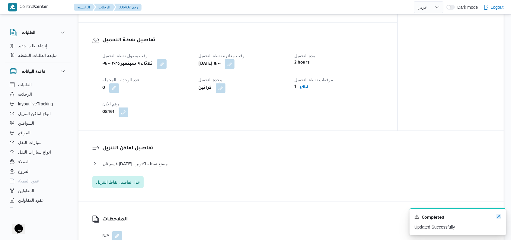
click at [499, 216] on icon "Dismiss toast" at bounding box center [498, 216] width 5 height 5
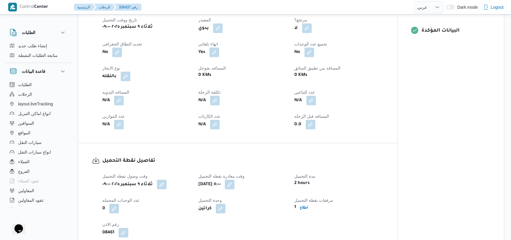
scroll to position [241, 0]
click at [122, 96] on button "button" at bounding box center [119, 101] width 10 height 10
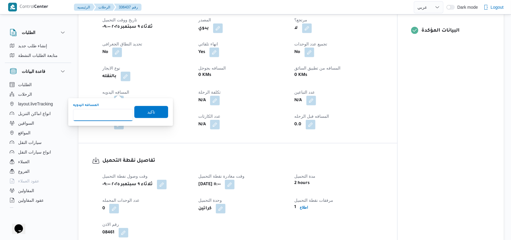
click at [107, 118] on input "المسافه اليدويه" at bounding box center [103, 115] width 60 height 12
type input "8"
click at [147, 109] on span "تاكيد" at bounding box center [151, 111] width 8 height 7
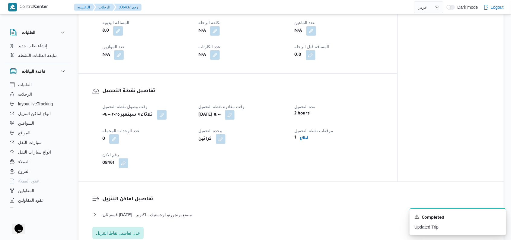
scroll to position [322, 0]
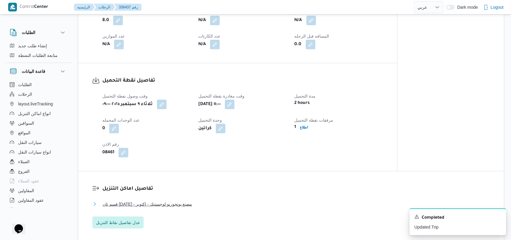
click at [167, 201] on span "قسم ثان 6 أكتوبر - مصنع بونجورنو لوجستيك - اكتوبر" at bounding box center [148, 204] width 90 height 7
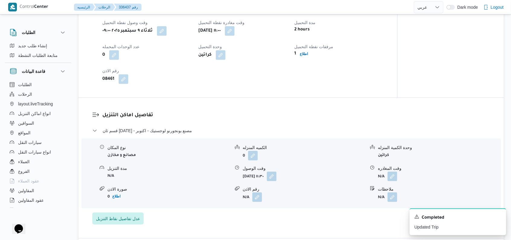
scroll to position [402, 0]
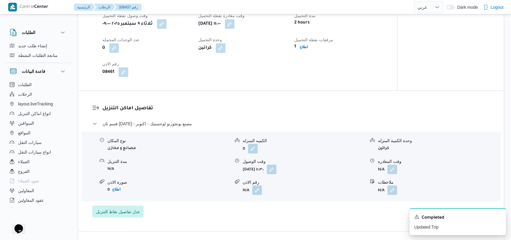
select select "ar"
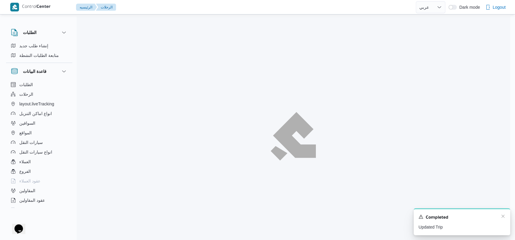
click at [500, 218] on div "Completed" at bounding box center [462, 218] width 87 height 8
click at [501, 218] on icon "Dismiss toast" at bounding box center [503, 216] width 5 height 5
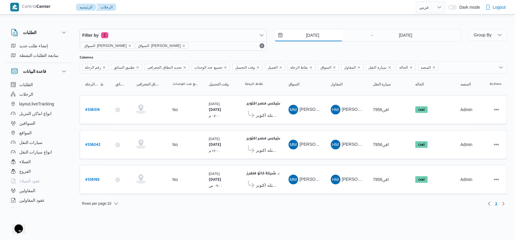
click at [319, 36] on input "8/9/2025" at bounding box center [308, 35] width 68 height 12
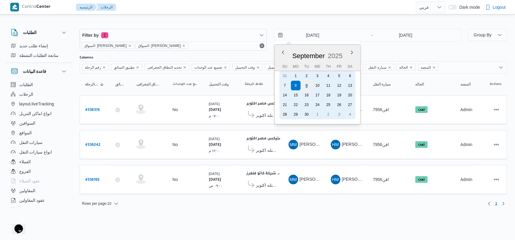
click at [308, 83] on div "9" at bounding box center [306, 85] width 11 height 11
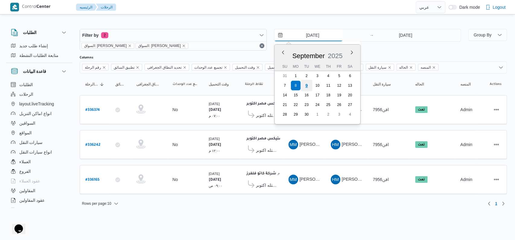
type input "9/9/2025"
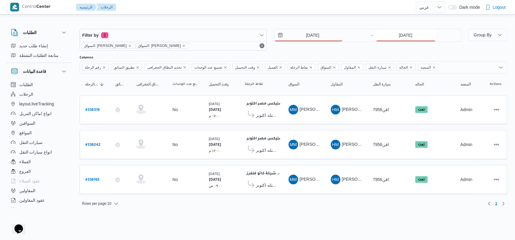
click at [410, 39] on input "8/9/2025" at bounding box center [406, 35] width 60 height 12
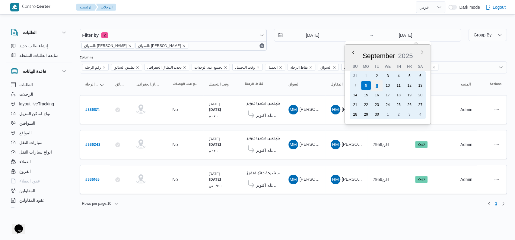
click at [378, 88] on div "9" at bounding box center [376, 85] width 11 height 11
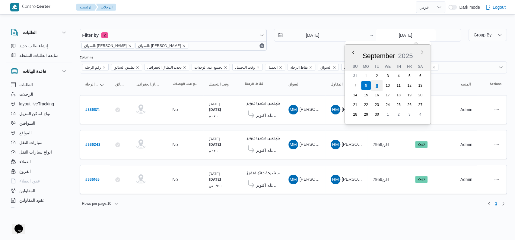
type input "9/9/2025"
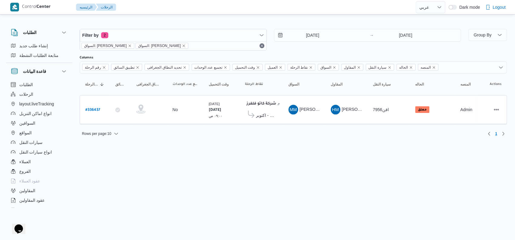
click at [324, 164] on html "Control Center الرئيسيه الرحلات English عربي Dark mode Logout الطلبات إنشاء طلب…" at bounding box center [257, 120] width 515 height 240
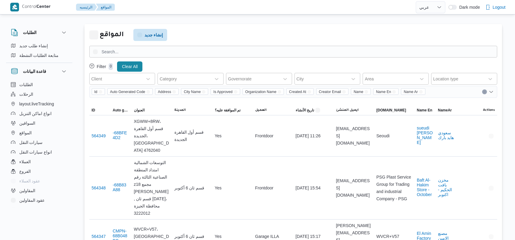
select select "ar"
click at [152, 35] on span "إنشاء جديد" at bounding box center [152, 34] width 19 height 7
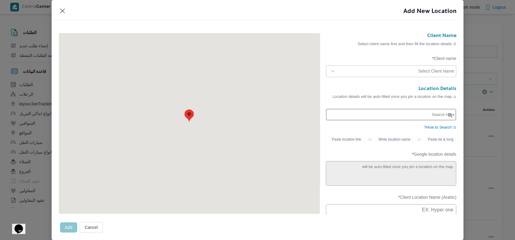
click at [365, 118] on input "text" at bounding box center [391, 114] width 130 height 11
paste input "30.079508649095768, 31.172643894222404"
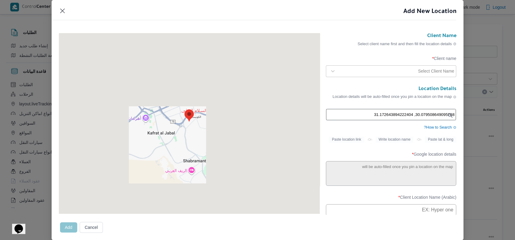
type input "30.079508649095768, 31.172643894222404"
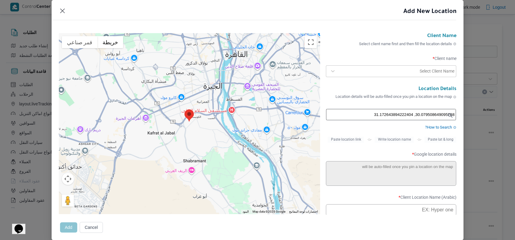
type textarea "طريق ترعة البراجيل، بشتيل، الوراق،، 35HF+M7P، بشتيل، مركز أوسيم، [GEOGRAPHIC_DA…"
type input "سلمي باك"
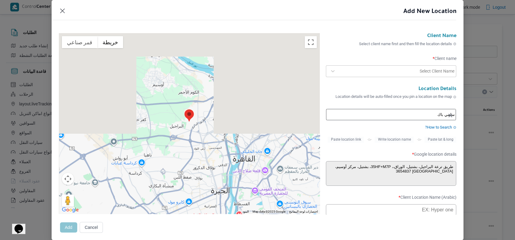
click at [377, 67] on div "Select Client Name" at bounding box center [396, 71] width 117 height 8
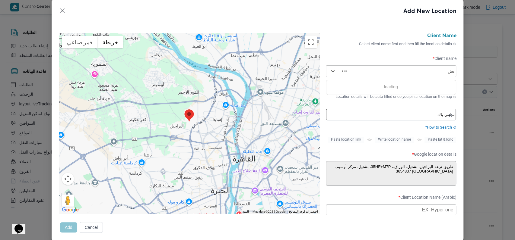
type input "ي"
type input "dan"
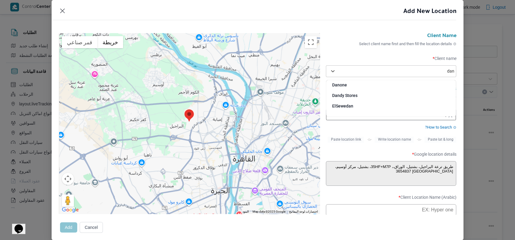
click at [340, 96] on div "Dandy Stores" at bounding box center [391, 98] width 130 height 11
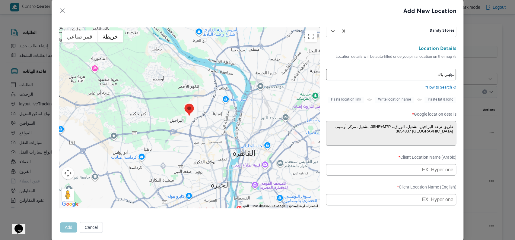
scroll to position [80, 0]
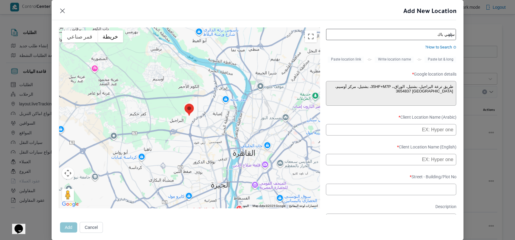
click at [384, 136] on input "text" at bounding box center [391, 129] width 131 height 11
type input "["
drag, startPoint x: 398, startPoint y: 134, endPoint x: 440, endPoint y: 134, distance: 42.5
click at [440, 134] on input "جى ستار - البراجيل" at bounding box center [391, 129] width 131 height 11
click at [385, 136] on input "ستار - البراجيلجى" at bounding box center [391, 129] width 131 height 11
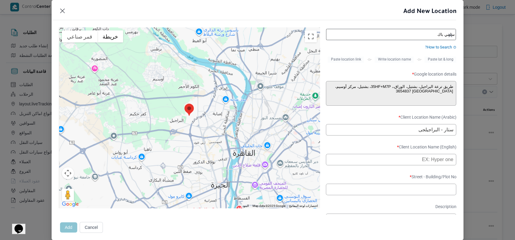
click at [385, 136] on input "ستار - البراجيلجى" at bounding box center [391, 129] width 131 height 11
click at [385, 136] on input "جى ستار - البراجيل" at bounding box center [391, 129] width 131 height 11
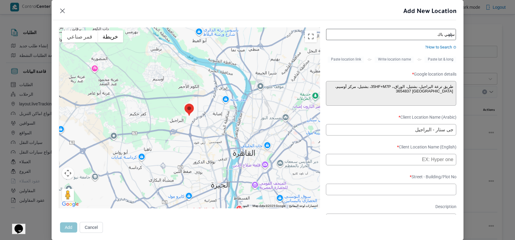
type input "جى ستار - البراجيل"
click at [359, 166] on input "text" at bounding box center [391, 159] width 131 height 11
paste input "G-Star - Al-Baragil"
type input "G-Star - Al-Baragil"
click at [365, 151] on label "Client Location Name (English) *" at bounding box center [391, 149] width 131 height 9
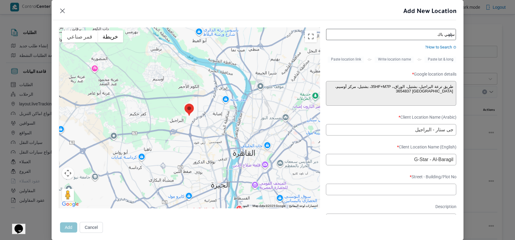
click at [389, 195] on input "text" at bounding box center [391, 189] width 131 height 11
paste input "3654837"
type input "3654837"
click at [384, 181] on label "Street - Building/Plot No *" at bounding box center [391, 179] width 131 height 9
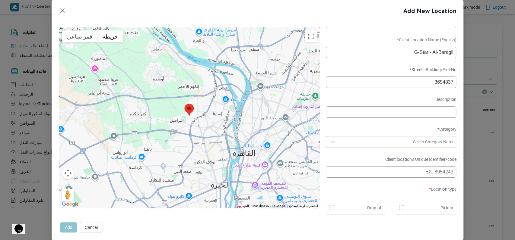
click at [370, 138] on div "Select Category Name" at bounding box center [396, 142] width 117 height 8
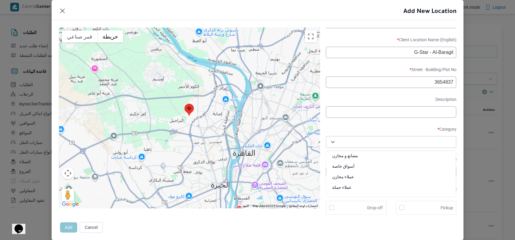
click at [378, 129] on label "Category *" at bounding box center [391, 131] width 131 height 9
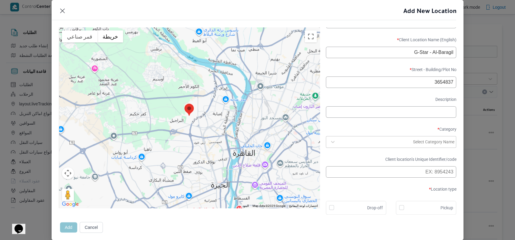
click at [345, 208] on div "Drop-off" at bounding box center [356, 208] width 54 height 7
checkbox input "true"
click at [361, 173] on input "text" at bounding box center [391, 172] width 131 height 11
click at [369, 143] on div at bounding box center [375, 142] width 73 height 6
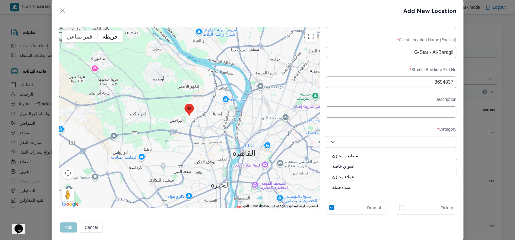
click at [360, 127] on label "Category *" at bounding box center [391, 131] width 131 height 9
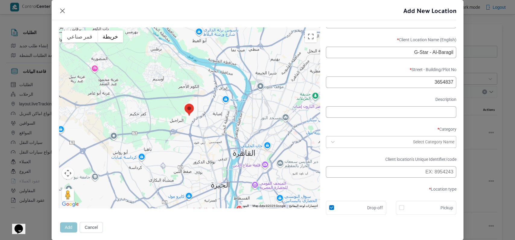
click at [359, 145] on div "Select Category Name" at bounding box center [391, 142] width 128 height 11
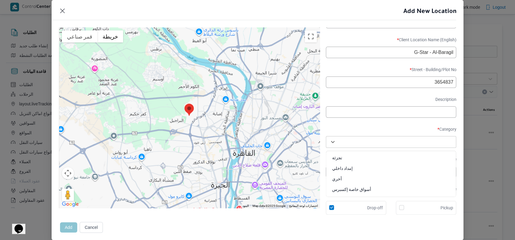
scroll to position [0, 0]
click at [348, 176] on div "عملاء مخازن" at bounding box center [391, 179] width 130 height 11
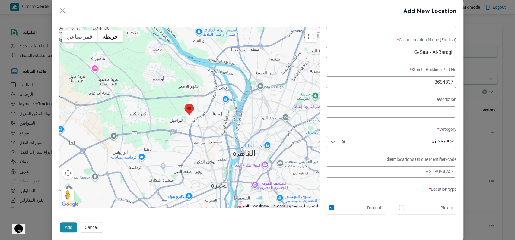
click at [65, 228] on button "Add" at bounding box center [68, 228] width 17 height 10
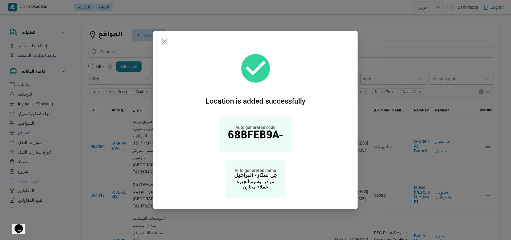
click at [166, 42] on button "Closes this modal window" at bounding box center [164, 41] width 7 height 7
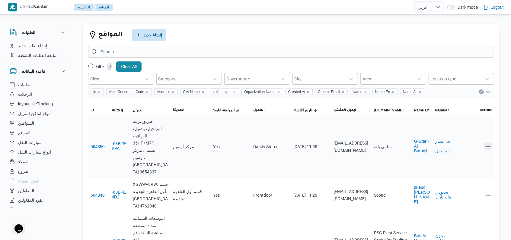
click at [489, 143] on button "All actions" at bounding box center [487, 146] width 7 height 7
click at [469, 142] on span "Edit" at bounding box center [468, 139] width 19 height 5
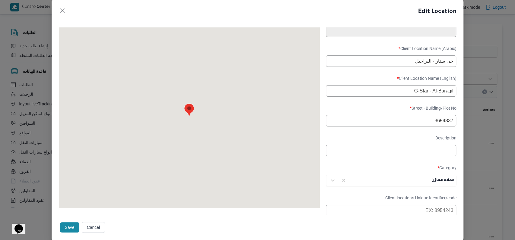
scroll to position [196, 0]
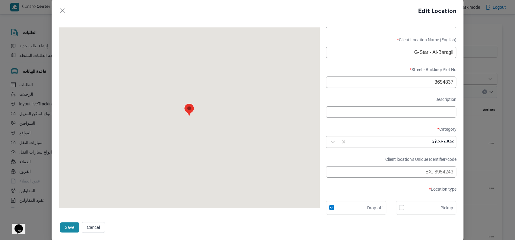
type textarea "طريق ترعة البراجيل، بشتيل، الوراق،، 35HF+M7P، بشتيل، مركز أوسيم، [GEOGRAPHIC_DA…"
click at [381, 148] on form "Client Name Select client name first and then fill the location details Client …" at bounding box center [391, 30] width 131 height 369
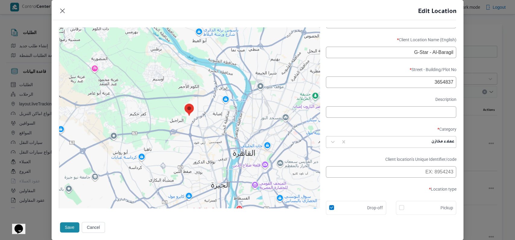
click at [379, 142] on div at bounding box center [390, 142] width 81 height 6
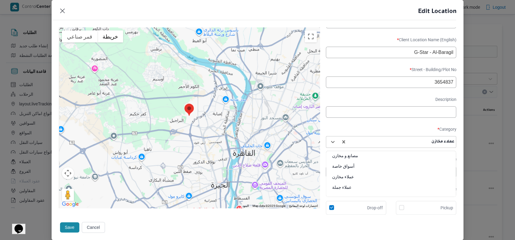
click at [362, 156] on div "مصانع و مخازن" at bounding box center [391, 158] width 130 height 11
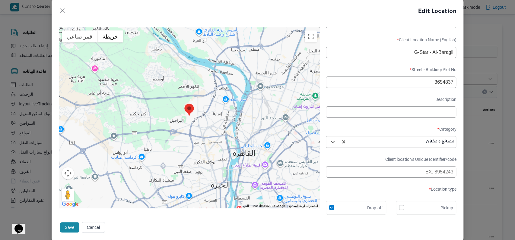
click at [366, 157] on label "Client location’s Unique Identifier/code" at bounding box center [391, 161] width 131 height 9
click at [67, 226] on button "Save" at bounding box center [69, 228] width 19 height 10
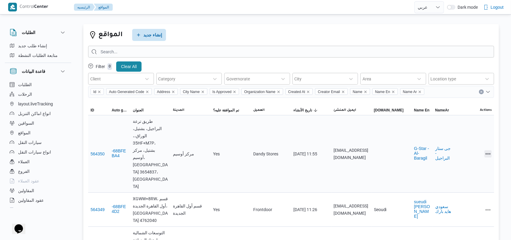
click at [489, 151] on button "All actions" at bounding box center [487, 154] width 7 height 7
click at [476, 140] on span "Edit" at bounding box center [468, 139] width 19 height 5
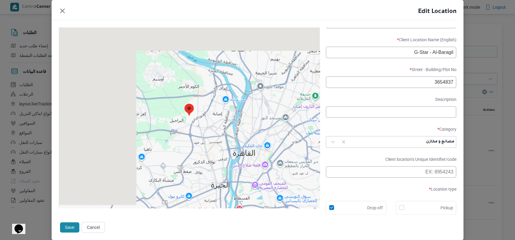
click at [406, 202] on div "Pickup" at bounding box center [426, 208] width 60 height 14
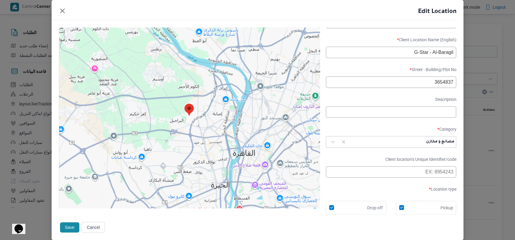
checkbox input "true"
click at [71, 225] on button "Save" at bounding box center [69, 228] width 19 height 10
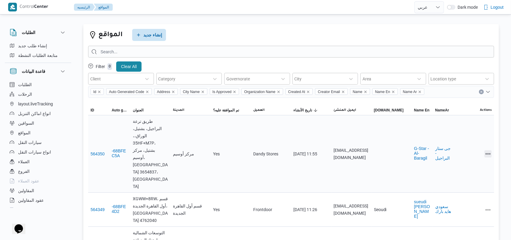
click at [488, 151] on button "All actions" at bounding box center [487, 154] width 7 height 7
click at [466, 142] on span "Edit" at bounding box center [468, 139] width 19 height 5
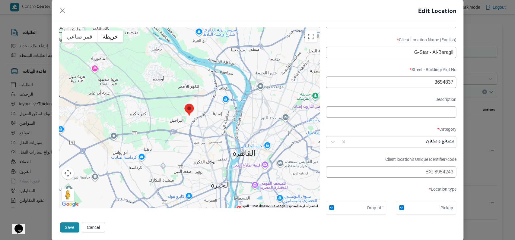
click at [64, 227] on button "Save" at bounding box center [69, 228] width 19 height 10
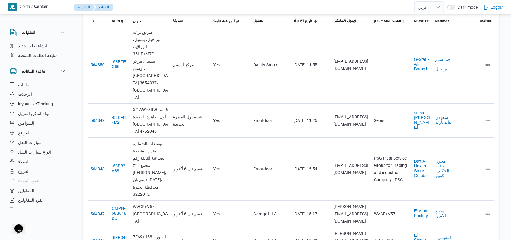
scroll to position [121, 0]
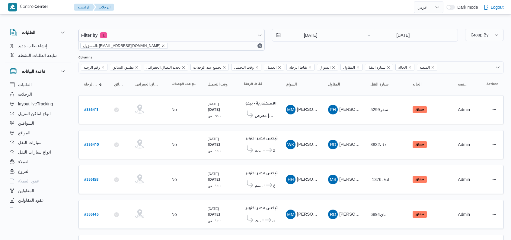
select select "ar"
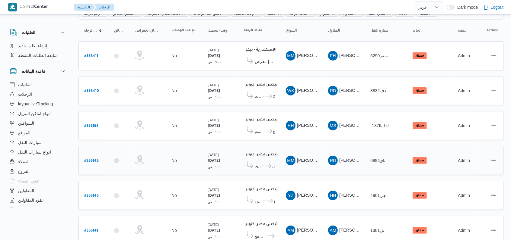
scroll to position [72, 0]
